Goal: Task Accomplishment & Management: Use online tool/utility

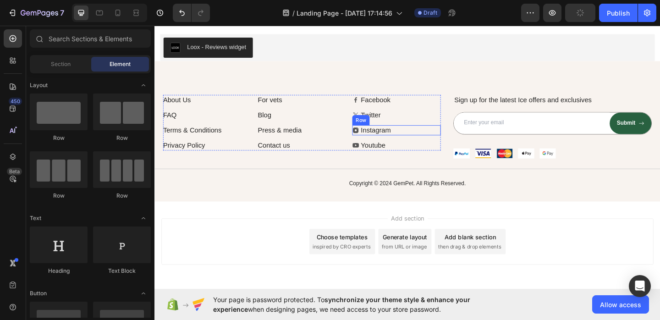
scroll to position [1786, 0]
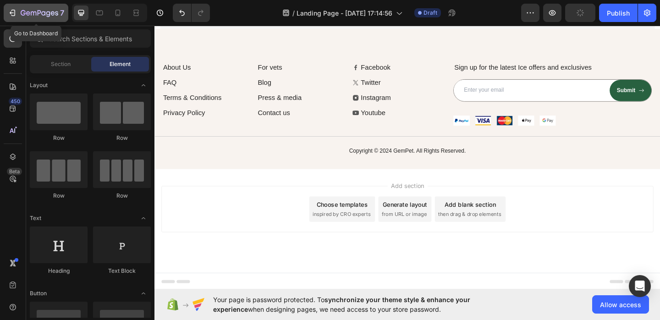
click at [18, 13] on div "7" at bounding box center [36, 12] width 56 height 11
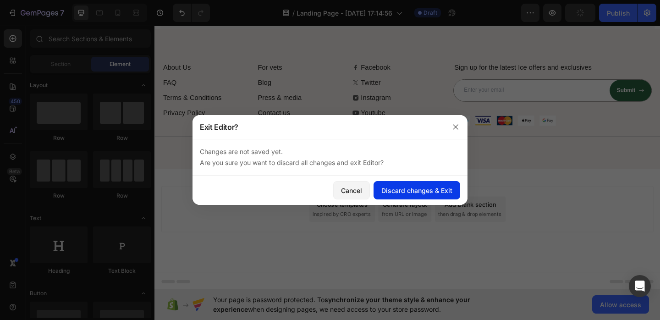
click at [412, 191] on div "Discard changes & Exit" at bounding box center [416, 191] width 71 height 10
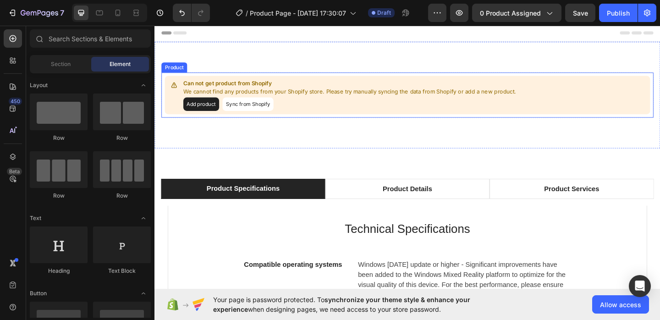
click at [265, 116] on button "Sync from Shopify" at bounding box center [255, 111] width 55 height 15
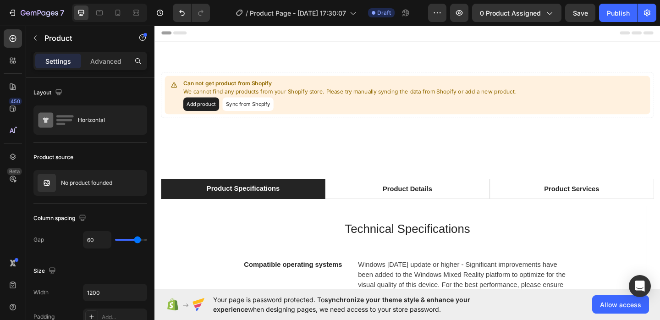
click at [216, 114] on button "Add product" at bounding box center [205, 111] width 39 height 15
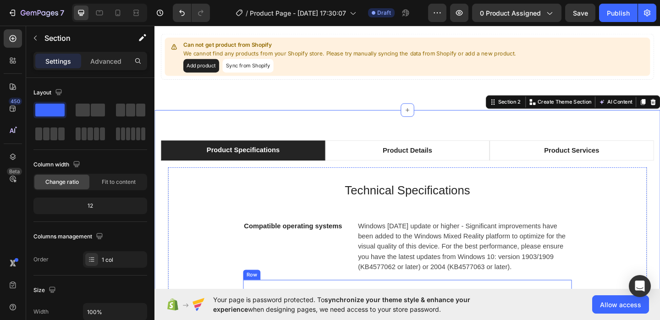
scroll to position [98, 0]
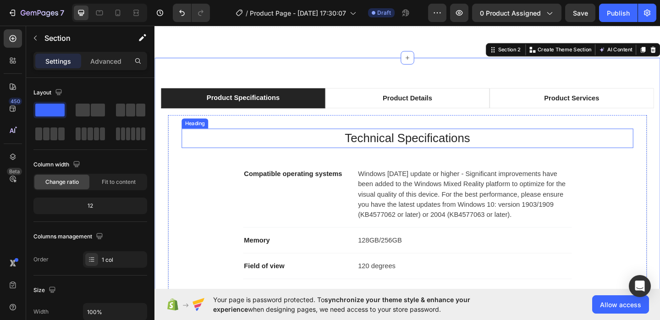
click at [419, 145] on p "Technical Specifications" at bounding box center [429, 147] width 489 height 19
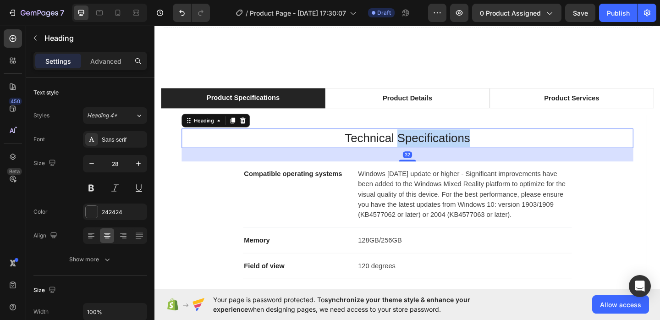
click at [419, 145] on p "Technical Specifications" at bounding box center [429, 147] width 489 height 19
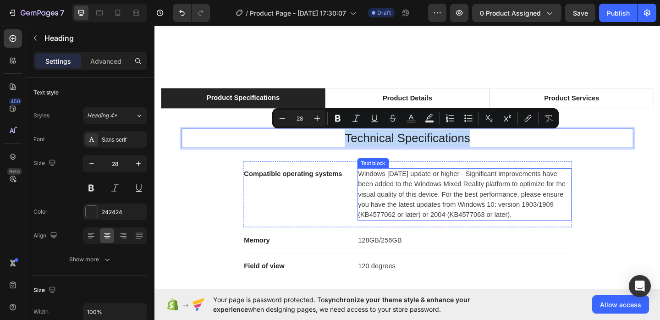
click at [491, 223] on p "Windows 10 May 2019 update or higher - Significant improvements have been added…" at bounding box center [491, 208] width 231 height 55
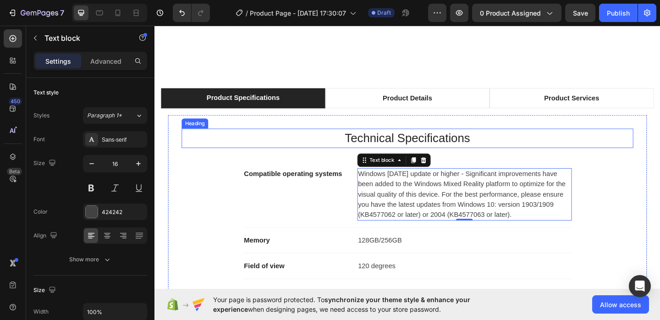
scroll to position [0, 0]
